Goal: Find contact information: Find contact information

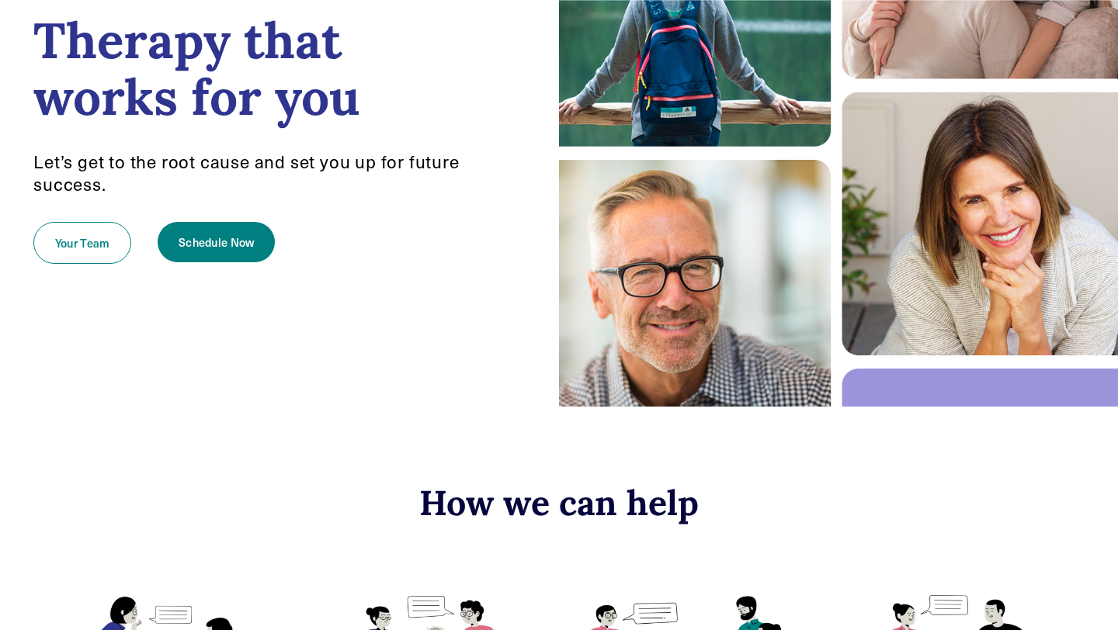
scroll to position [1536, 0]
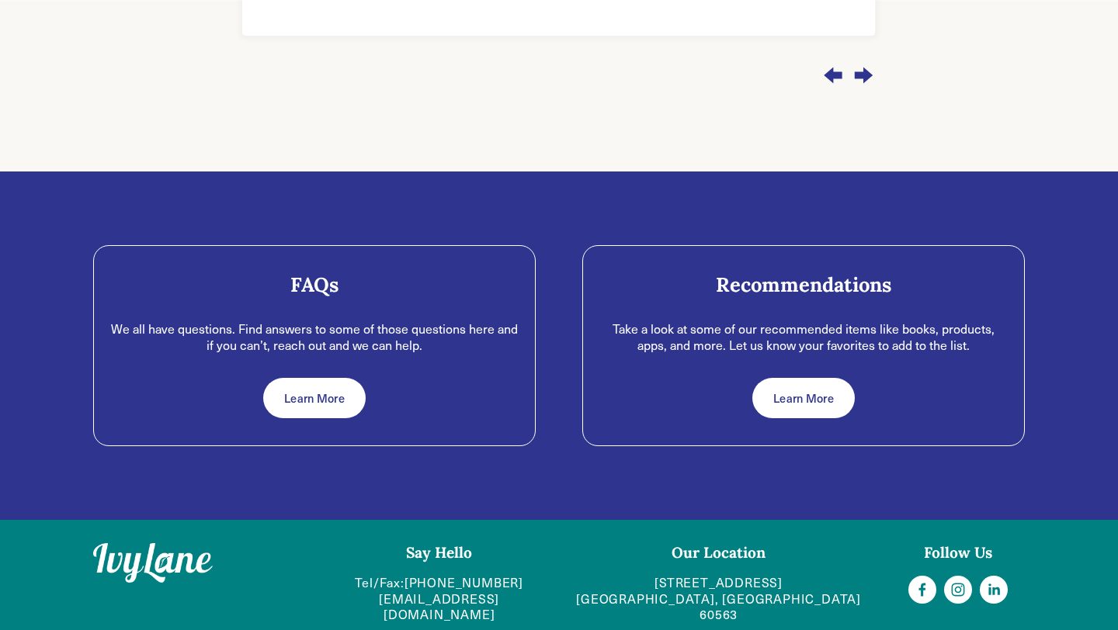
click at [565, 584] on div "Our Location [STREET_ADDRESS]" at bounding box center [718, 583] width 319 height 80
drag, startPoint x: 565, startPoint y: 584, endPoint x: 373, endPoint y: 584, distance: 192.5
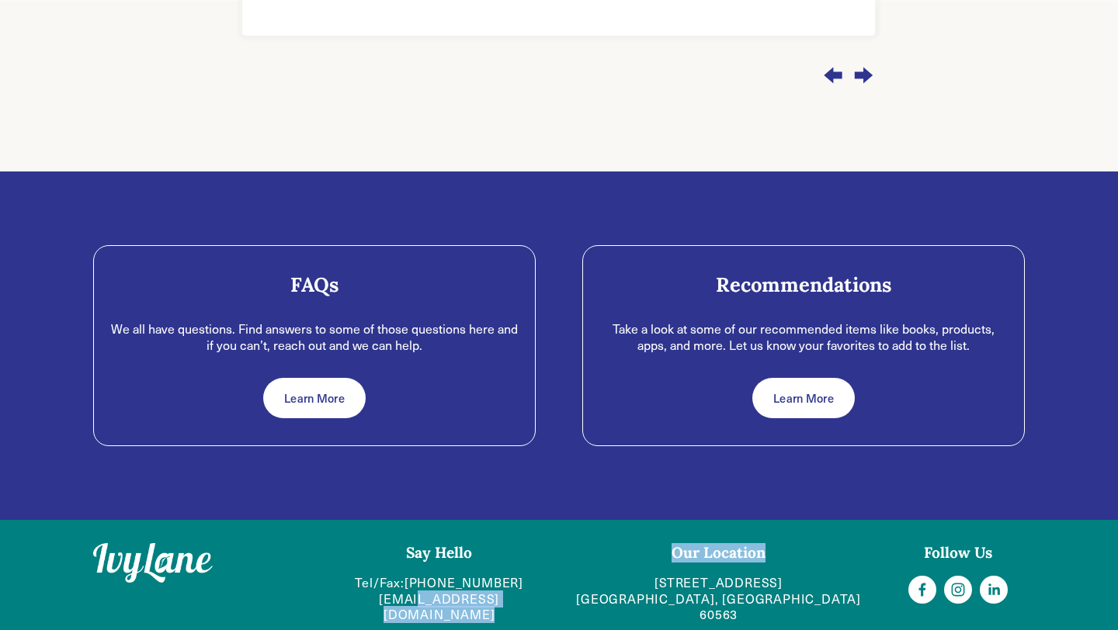
click at [373, 584] on div "Say Hello Tel/Fax: [PHONE_NUMBER] [EMAIL_ADDRESS][DOMAIN_NAME] Our Location [ST…" at bounding box center [559, 583] width 958 height 80
drag, startPoint x: 334, startPoint y: 591, endPoint x: 517, endPoint y: 593, distance: 183.2
click at [517, 593] on p "Tel/Fax: [PHONE_NUMBER] [EMAIL_ADDRESS][DOMAIN_NAME]" at bounding box center [439, 599] width 213 height 48
click at [333, 587] on p "Tel/Fax: [PHONE_NUMBER] [EMAIL_ADDRESS][DOMAIN_NAME]" at bounding box center [439, 599] width 213 height 48
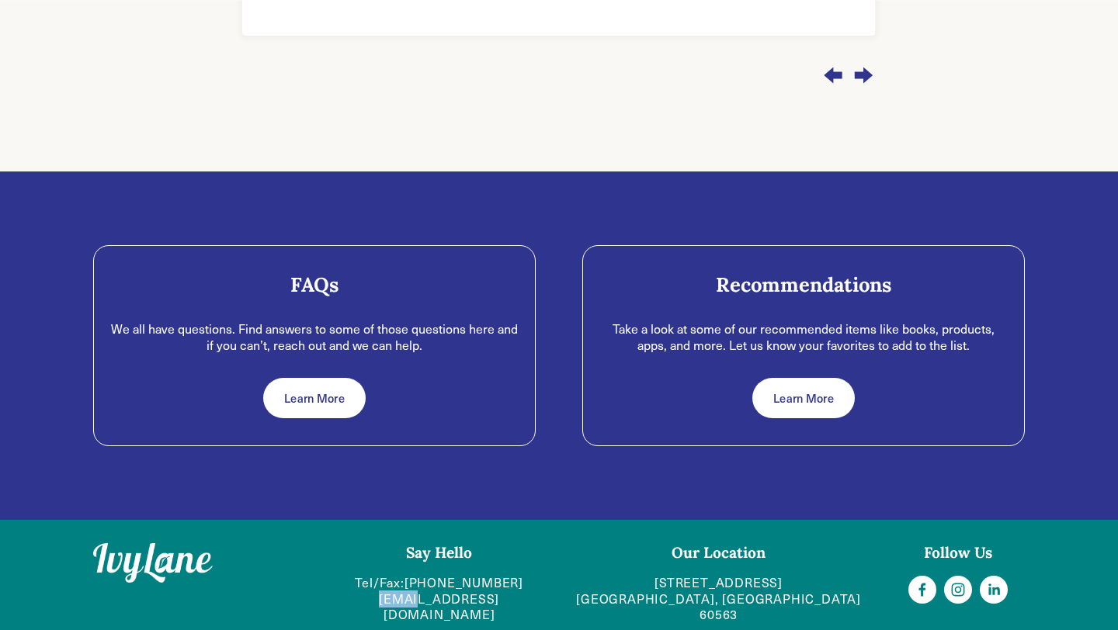
click at [333, 587] on p "Tel/Fax: [PHONE_NUMBER] [EMAIL_ADDRESS][DOMAIN_NAME]" at bounding box center [439, 599] width 213 height 48
copy div "[EMAIL_ADDRESS][DOMAIN_NAME]"
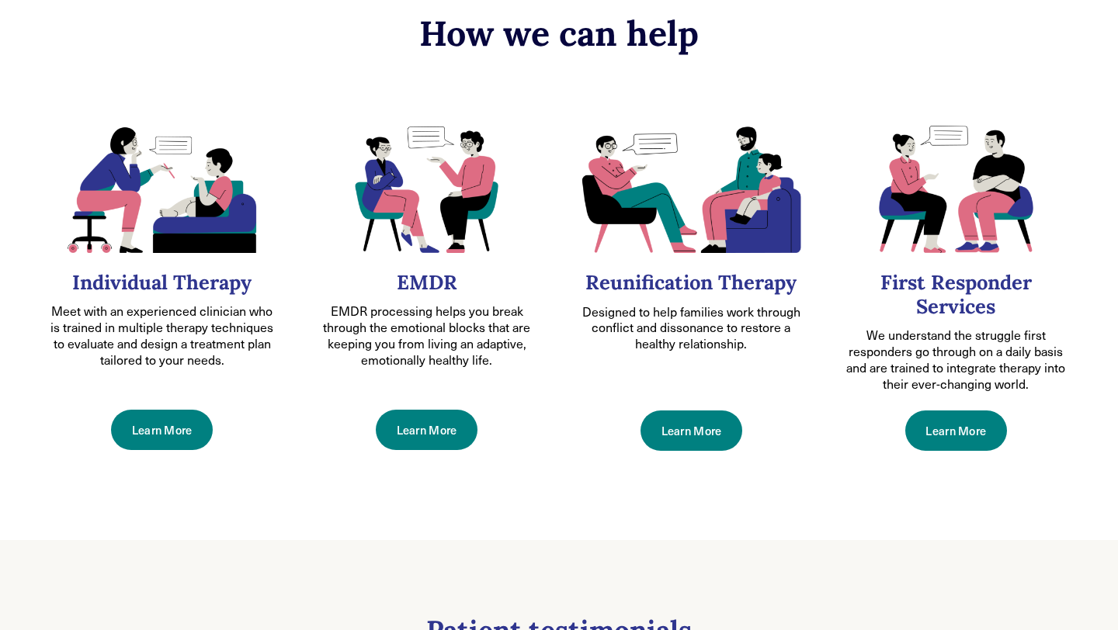
scroll to position [0, 0]
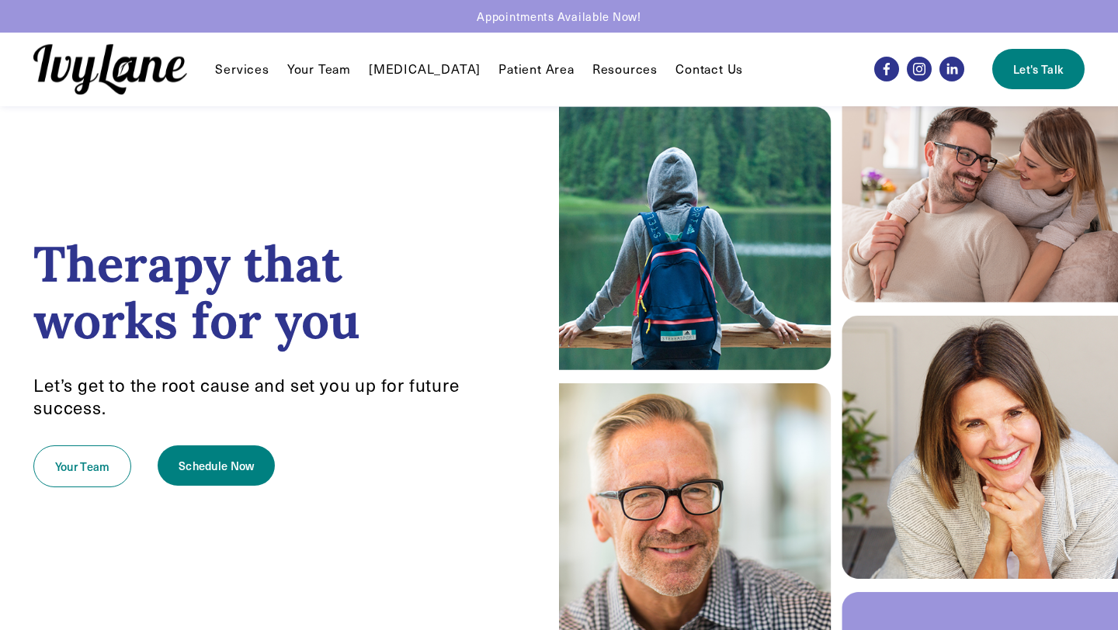
click at [310, 62] on link "Your Team" at bounding box center [319, 69] width 64 height 19
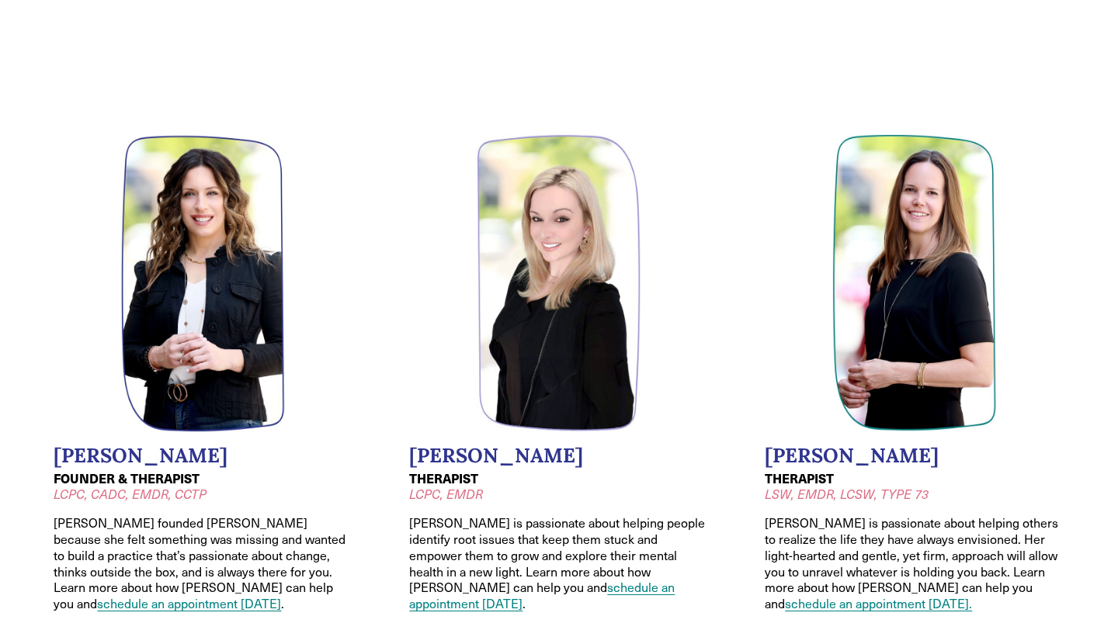
scroll to position [30, 0]
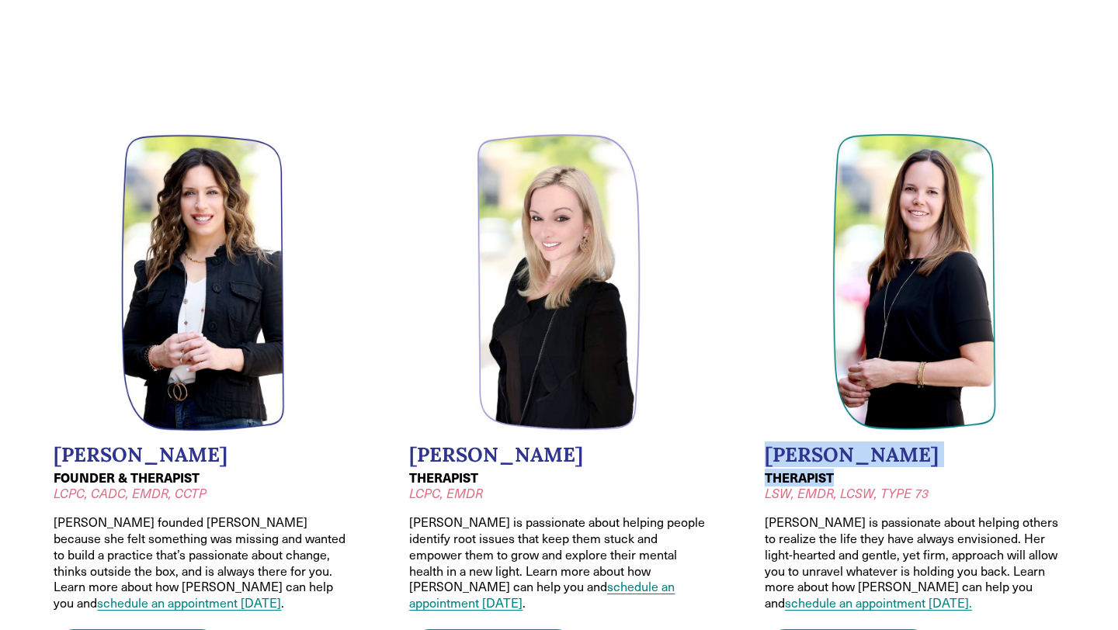
drag, startPoint x: 757, startPoint y: 452, endPoint x: 862, endPoint y: 479, distance: 109.0
click at [862, 479] on li "Jodi Kautz THERAPIST LSW, EMDR, LCSW, TYPE 73 Jodi is passionate about helping …" at bounding box center [914, 401] width 340 height 577
copy div "Jodi Kautz THERAPIST"
